Goal: Task Accomplishment & Management: Use online tool/utility

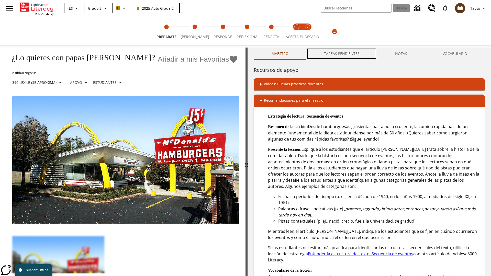
click at [342, 54] on button "TAREAS PENDIENTES" at bounding box center [341, 54] width 71 height 12
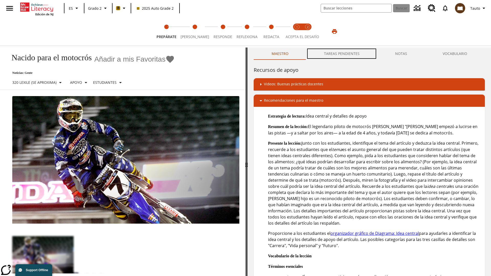
click at [342, 54] on button "TAREAS PENDIENTES" at bounding box center [341, 54] width 71 height 12
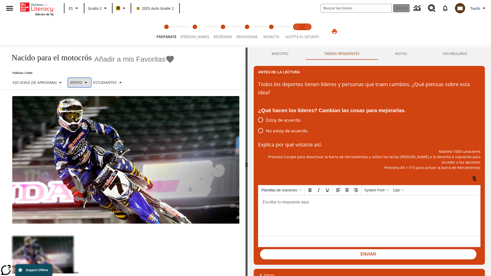
click at [82, 82] on p "Apoyo" at bounding box center [76, 82] width 12 height 5
click at [90, 112] on p "Apoyo" at bounding box center [90, 112] width 30 height 5
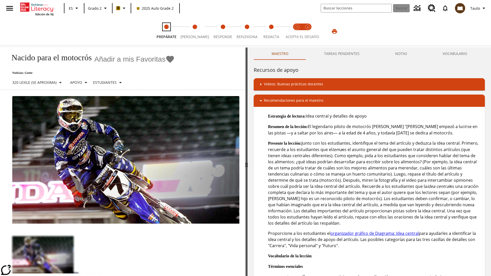
click at [167, 31] on span "Prepárate" at bounding box center [166, 34] width 20 height 9
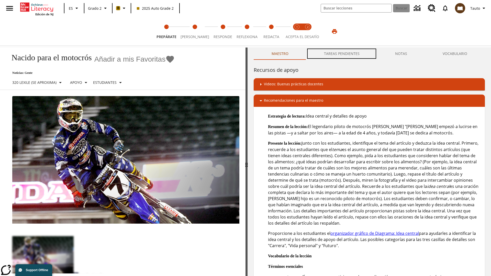
click at [342, 54] on button "TAREAS PENDIENTES" at bounding box center [341, 54] width 71 height 12
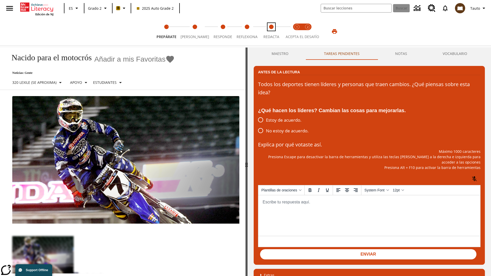
click at [270, 31] on span "Redacta" at bounding box center [271, 34] width 16 height 9
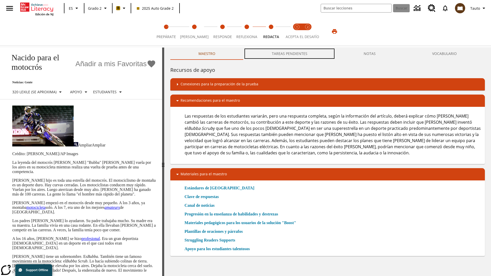
scroll to position [0, 0]
click at [289, 54] on button "TAREAS PENDIENTES" at bounding box center [289, 54] width 92 height 12
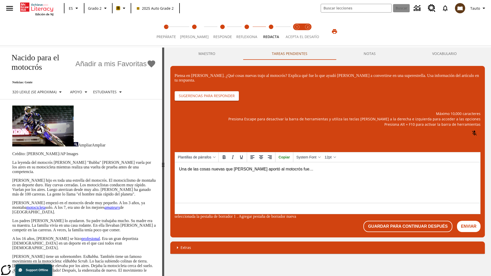
scroll to position [0, 0]
